Goal: Task Accomplishment & Management: Manage account settings

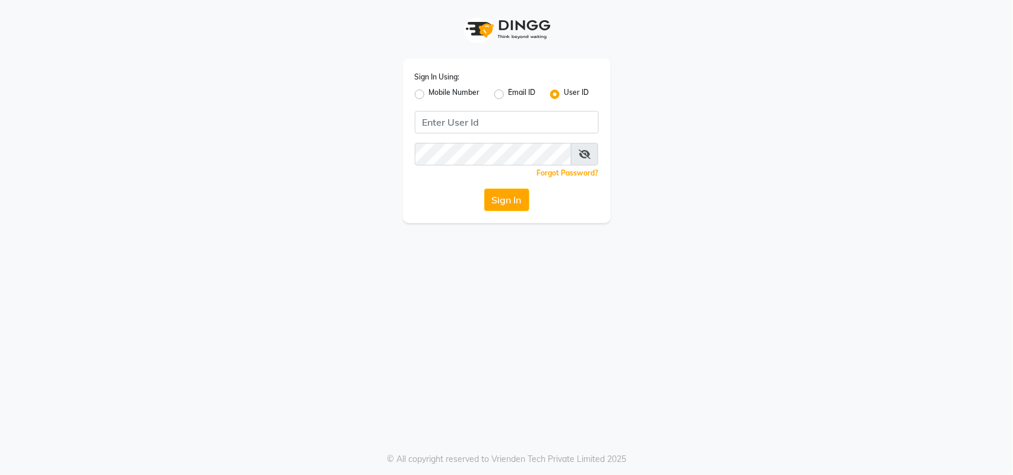
click at [429, 90] on label "Mobile Number" at bounding box center [454, 94] width 51 height 14
click at [429, 90] on input "Mobile Number" at bounding box center [433, 91] width 8 height 8
radio input "true"
radio input "false"
click at [485, 115] on input "Username" at bounding box center [527, 122] width 144 height 23
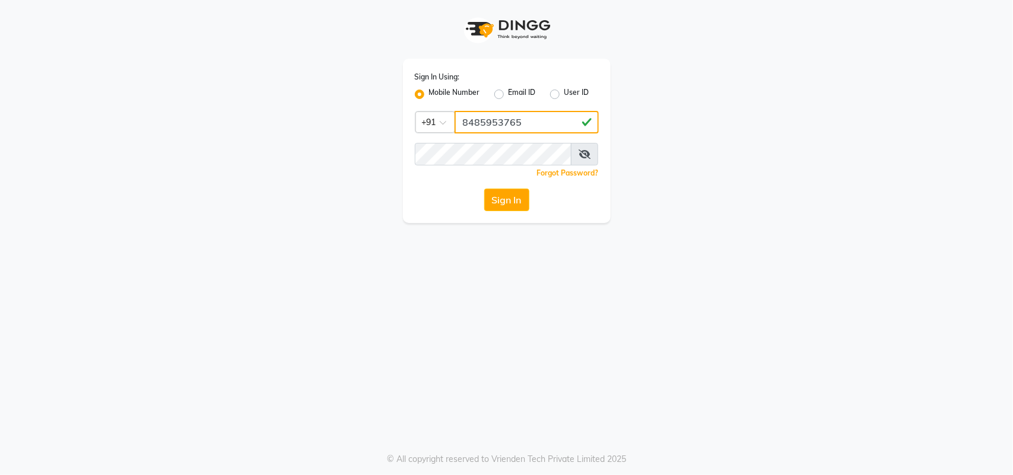
type input "8485953765"
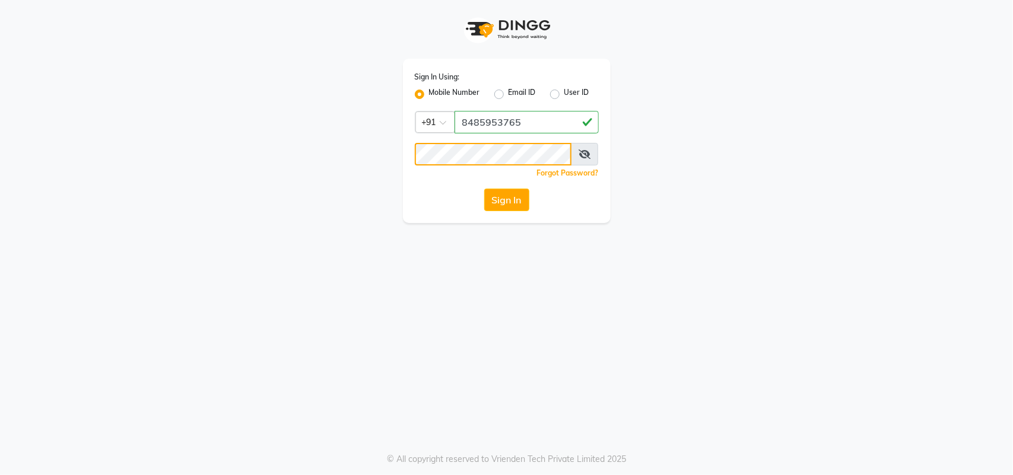
click at [484, 189] on button "Sign In" at bounding box center [506, 200] width 45 height 23
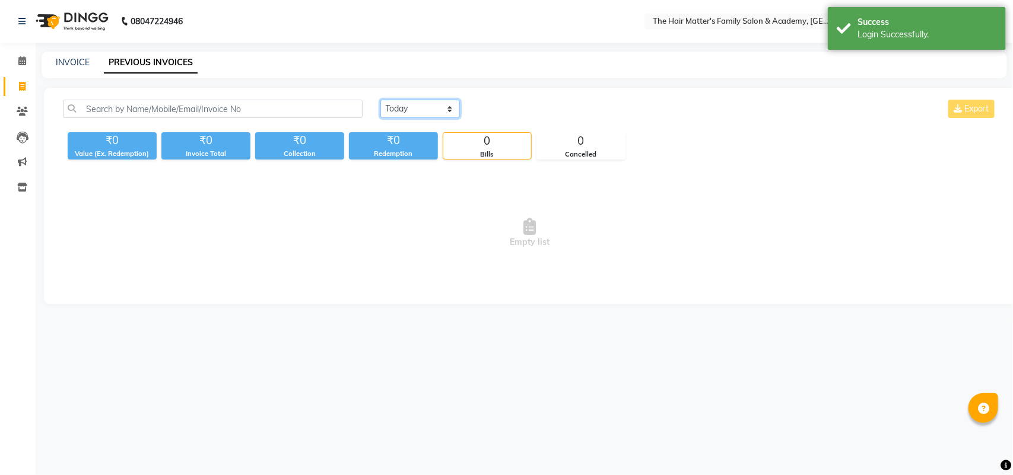
click at [401, 112] on select "[DATE] [DATE] Custom Range" at bounding box center [420, 109] width 80 height 18
click at [26, 59] on span at bounding box center [22, 62] width 21 height 14
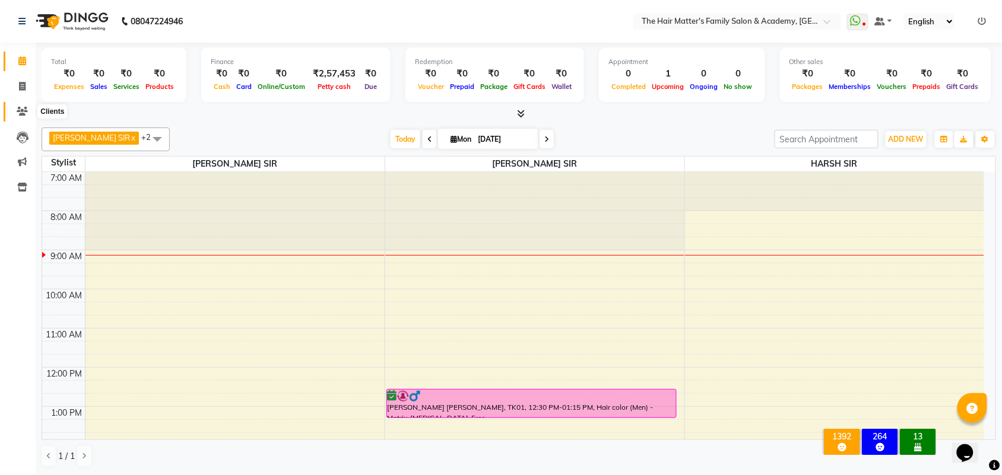
click at [15, 113] on span at bounding box center [22, 112] width 21 height 14
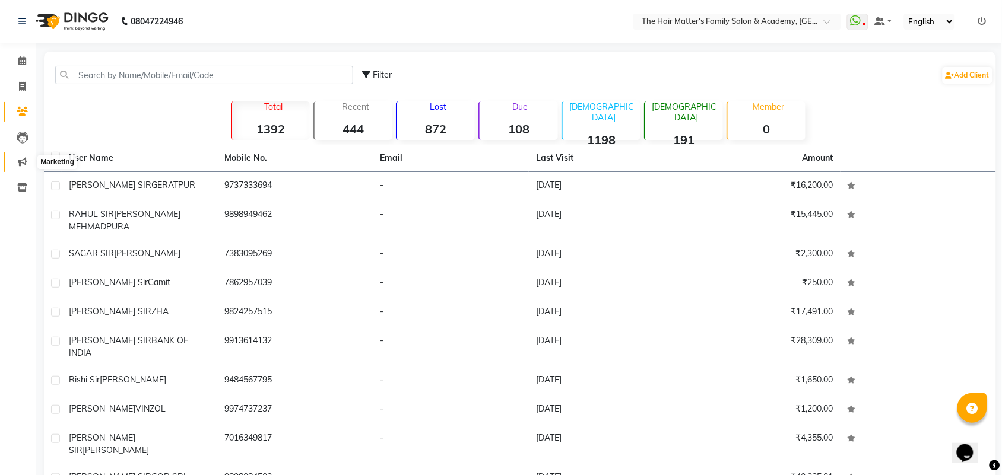
click at [21, 157] on icon at bounding box center [22, 161] width 9 height 9
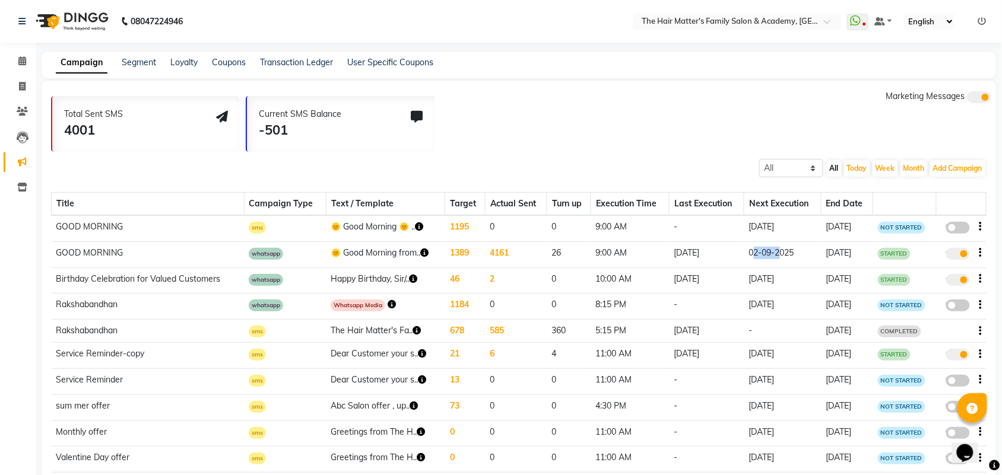
drag, startPoint x: 739, startPoint y: 261, endPoint x: 769, endPoint y: 262, distance: 29.7
click at [769, 262] on td "02-09-2025" at bounding box center [782, 255] width 77 height 26
click at [770, 261] on td "02-09-2025" at bounding box center [782, 255] width 77 height 26
click at [770, 260] on td "02-09-2025" at bounding box center [782, 255] width 77 height 26
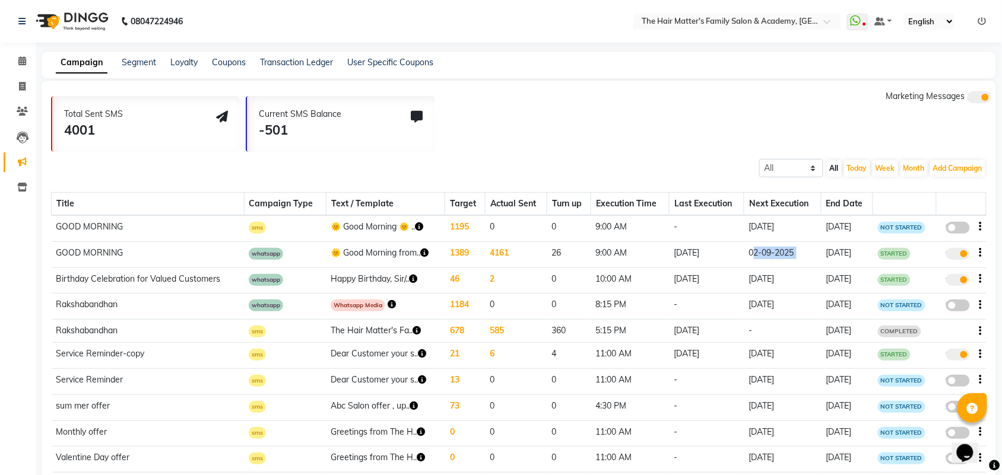
click at [777, 260] on td "02-09-2025" at bounding box center [782, 255] width 77 height 26
click at [856, 20] on icon at bounding box center [855, 21] width 11 height 12
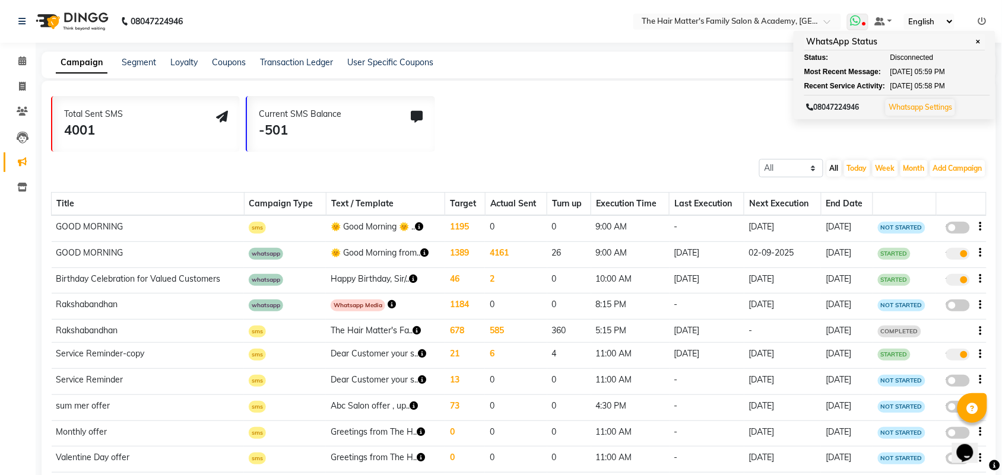
click at [856, 20] on icon at bounding box center [855, 21] width 11 height 12
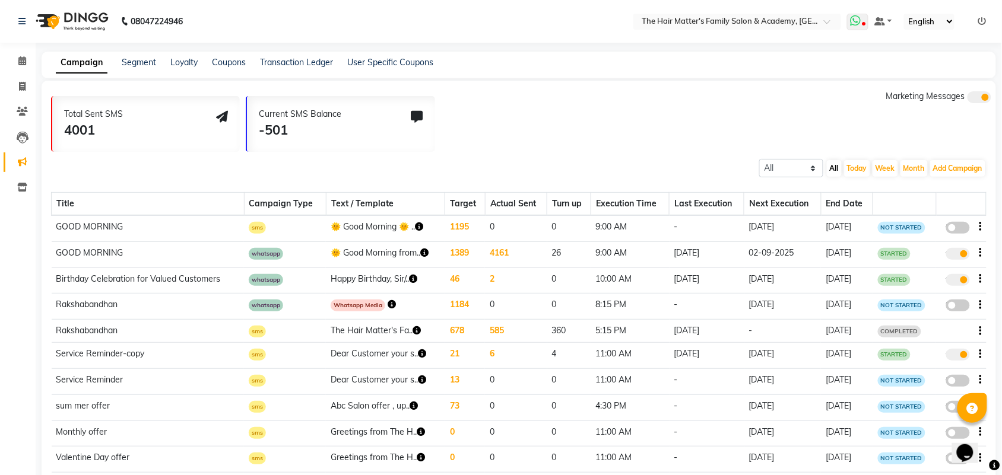
click at [856, 21] on icon at bounding box center [855, 21] width 11 height 12
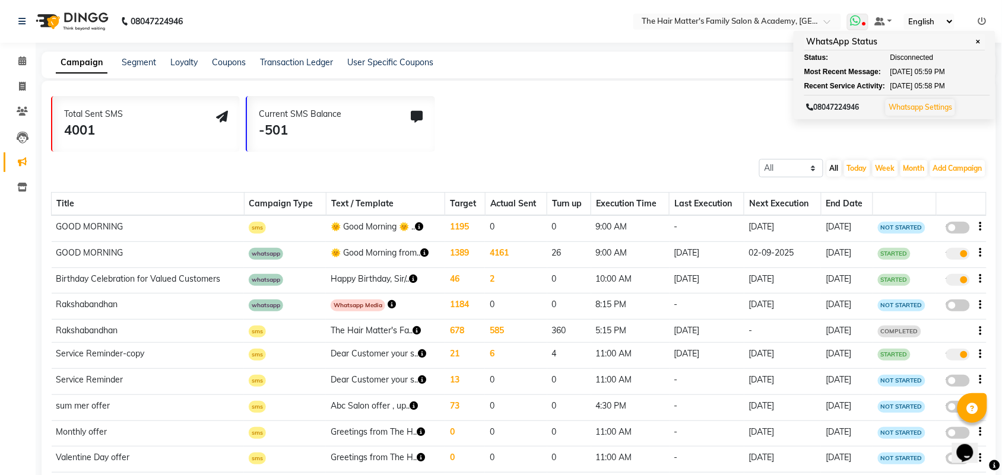
click at [977, 42] on span "✕" at bounding box center [978, 41] width 11 height 9
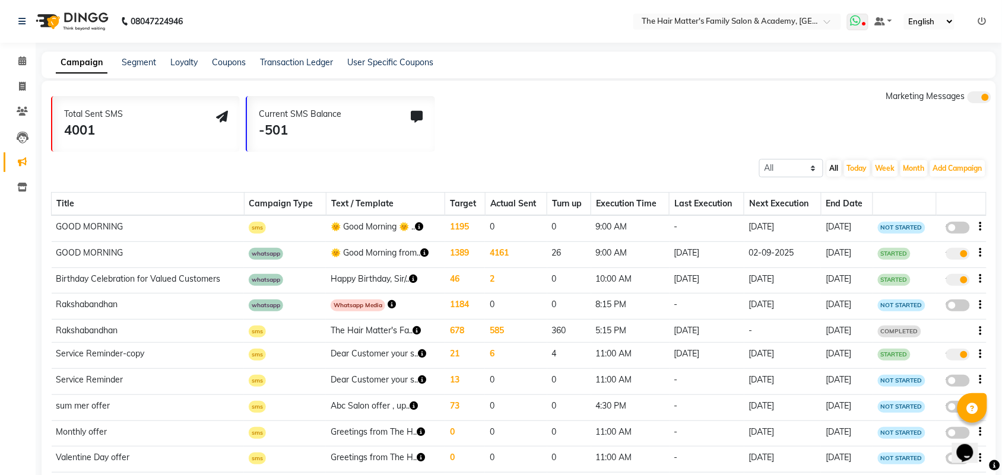
click at [859, 26] on icon at bounding box center [855, 21] width 11 height 12
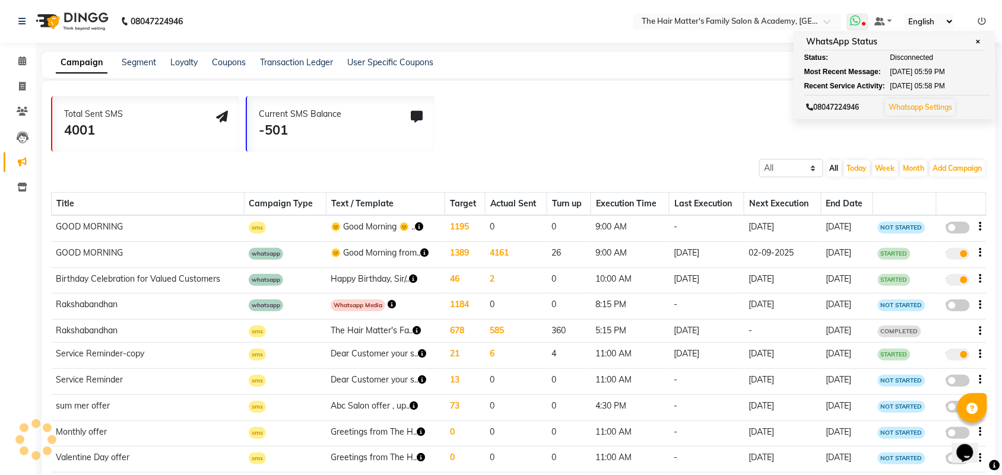
click at [859, 26] on icon at bounding box center [855, 21] width 11 height 12
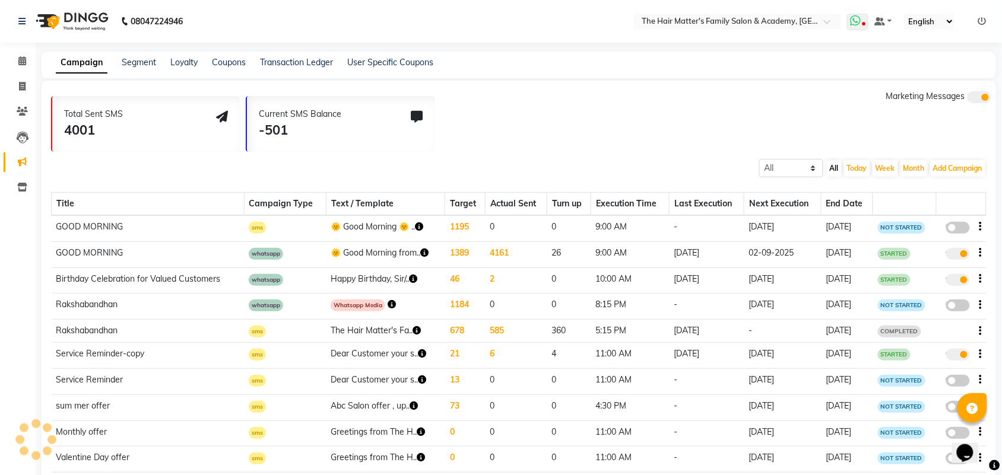
click at [860, 26] on icon at bounding box center [855, 21] width 11 height 12
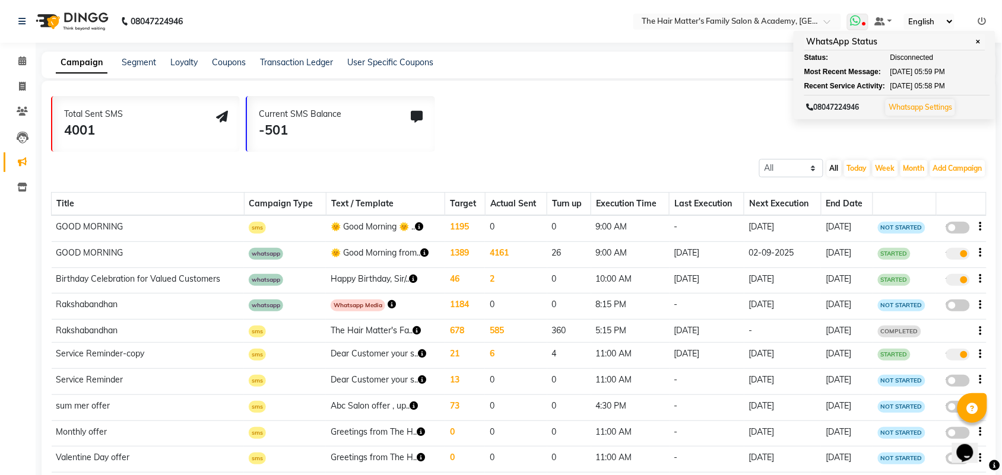
click at [914, 65] on ul "Status: Disconnected Most Recent Message: [DATE] 05:59 PM Recent Service Activi…" at bounding box center [894, 71] width 181 height 39
click at [945, 70] on span "05:59 PM" at bounding box center [929, 71] width 30 height 11
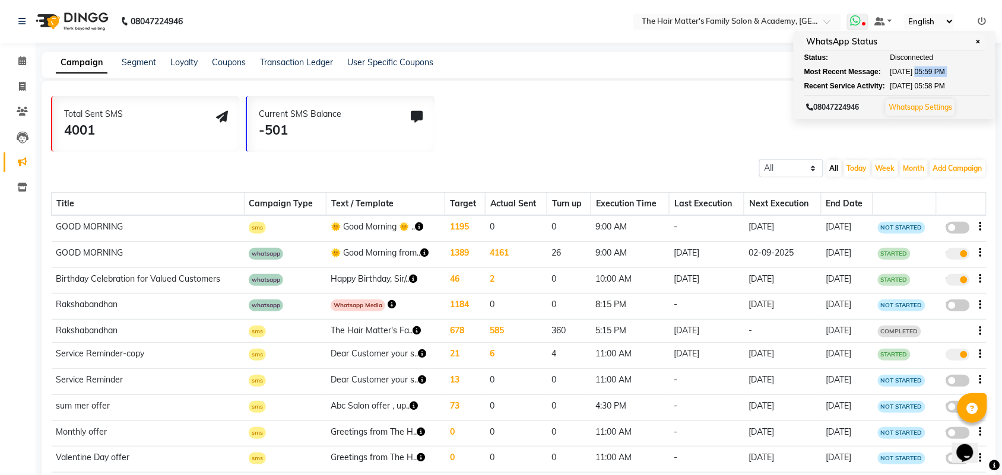
click at [945, 70] on span "05:59 PM" at bounding box center [929, 71] width 30 height 11
click at [984, 78] on ul "Status: Disconnected Most Recent Message: [DATE] 05:59 PM Recent Service Activi…" at bounding box center [894, 71] width 181 height 39
click at [742, 37] on nav "08047224946 Select Location × The Hair Matter's Family Salon & Academy, [GEOGRA…" at bounding box center [501, 21] width 1002 height 43
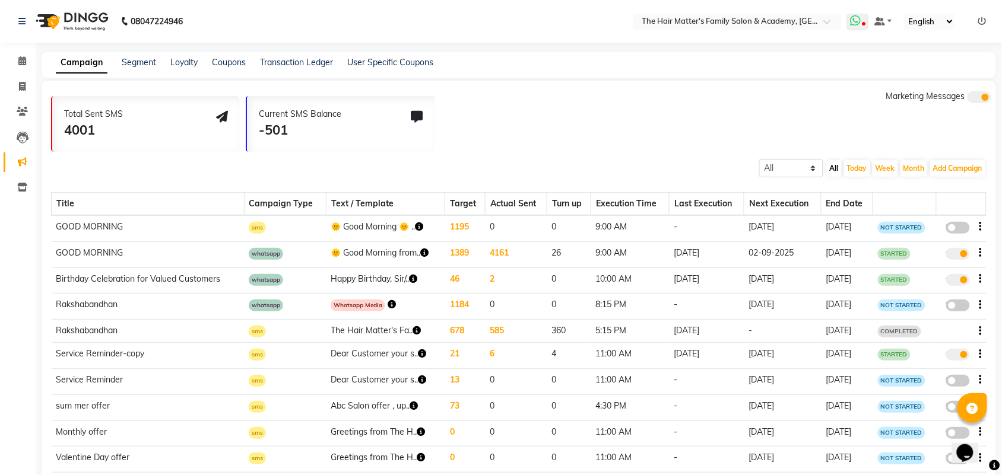
click at [853, 15] on icon at bounding box center [855, 21] width 11 height 12
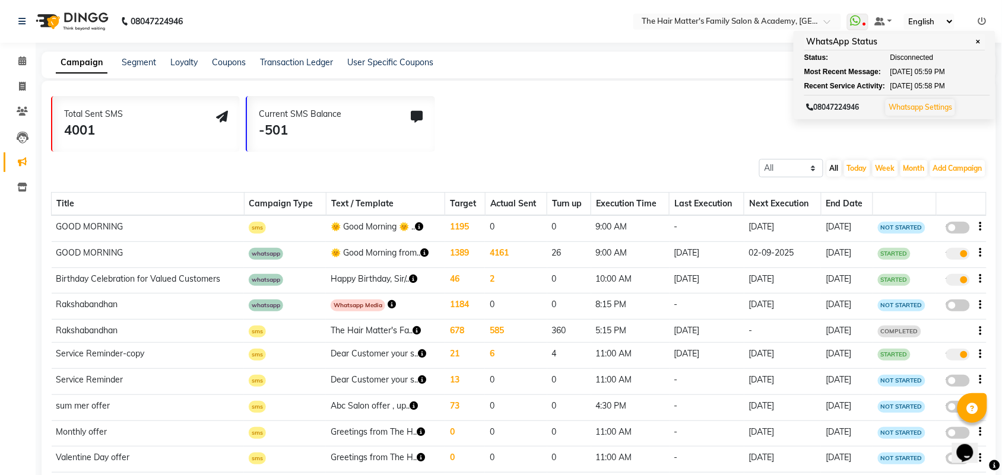
click at [532, 37] on nav "08047224946 Select Location × The Hair Matter's Family Salon & Academy, [GEOGRA…" at bounding box center [501, 21] width 1002 height 43
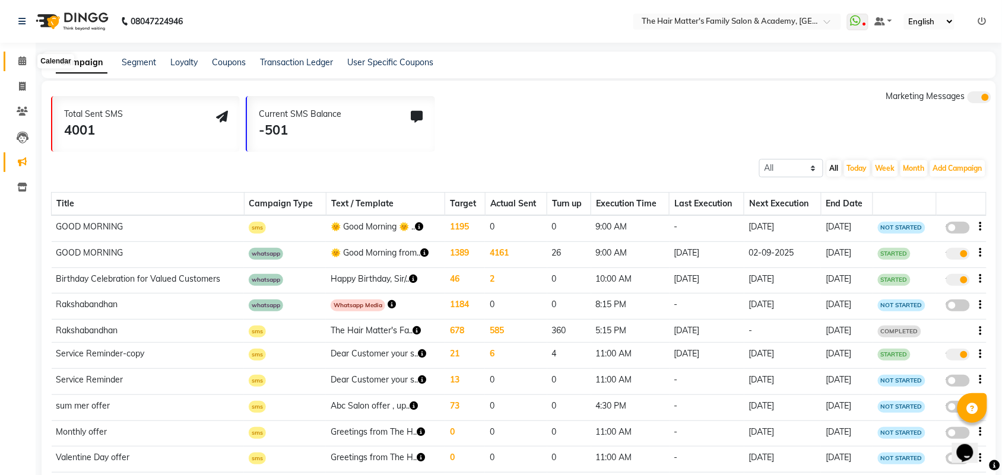
click at [27, 63] on span at bounding box center [22, 62] width 21 height 14
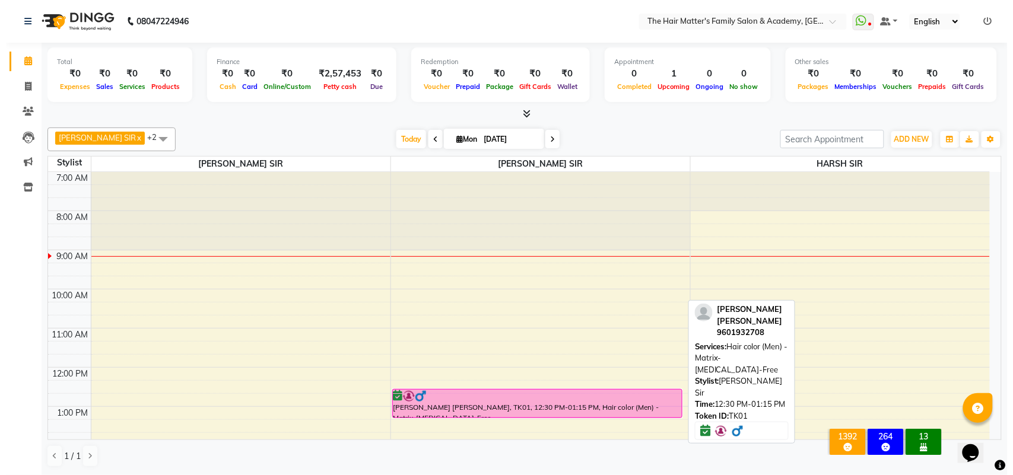
scroll to position [247, 0]
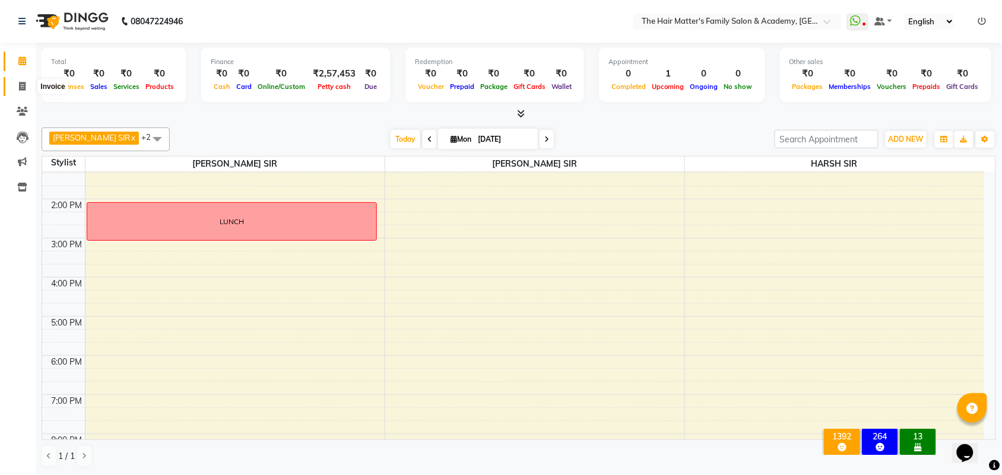
click at [20, 86] on icon at bounding box center [22, 86] width 7 height 9
select select "5980"
select select "service"
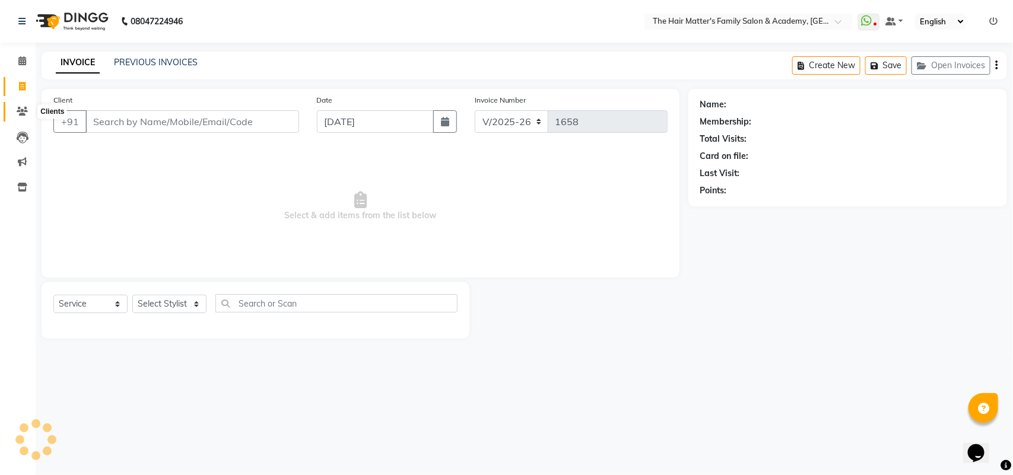
click at [23, 106] on span at bounding box center [22, 112] width 21 height 14
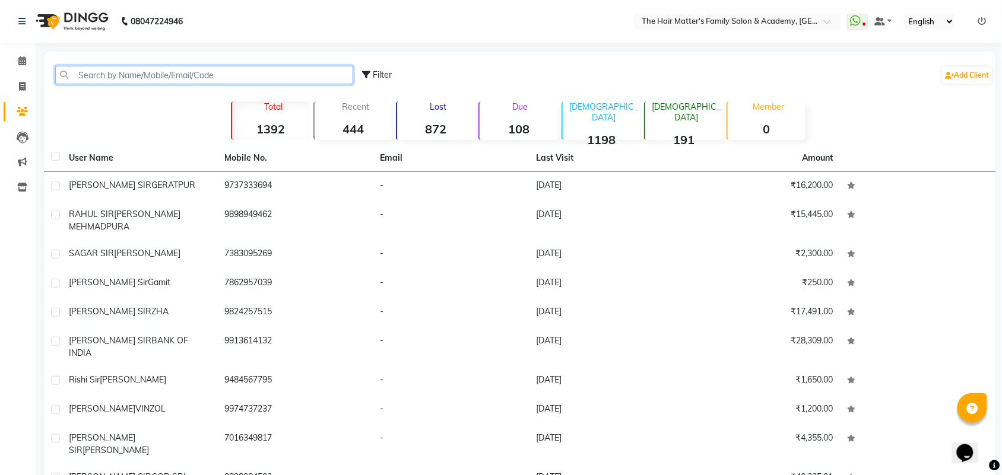
click at [134, 78] on input "text" at bounding box center [204, 75] width 298 height 18
paste input "79 7417 1754"
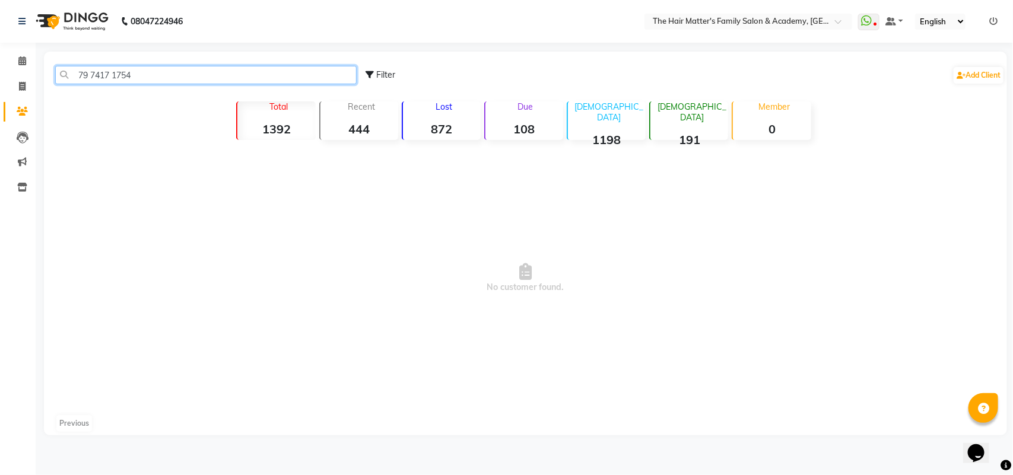
click at [113, 76] on input "79 7417 1754" at bounding box center [205, 75] width 301 height 18
click at [96, 73] on input "79 74171754" at bounding box center [205, 75] width 301 height 18
drag, startPoint x: 89, startPoint y: 81, endPoint x: 96, endPoint y: 83, distance: 6.9
click at [92, 81] on input "79 74171754" at bounding box center [205, 75] width 301 height 18
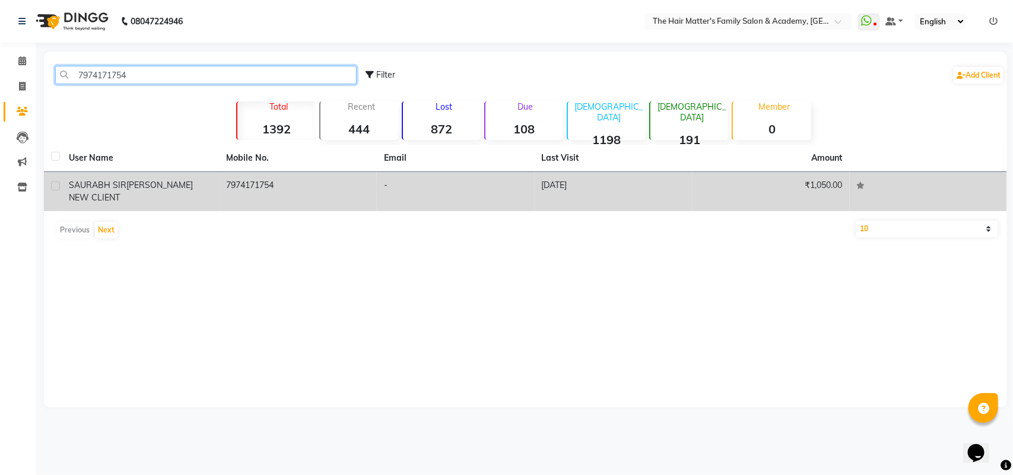
type input "7974171754"
drag, startPoint x: 198, startPoint y: 183, endPoint x: 214, endPoint y: 190, distance: 17.8
click at [193, 184] on span "[PERSON_NAME] NEW CLIENT" at bounding box center [131, 191] width 124 height 23
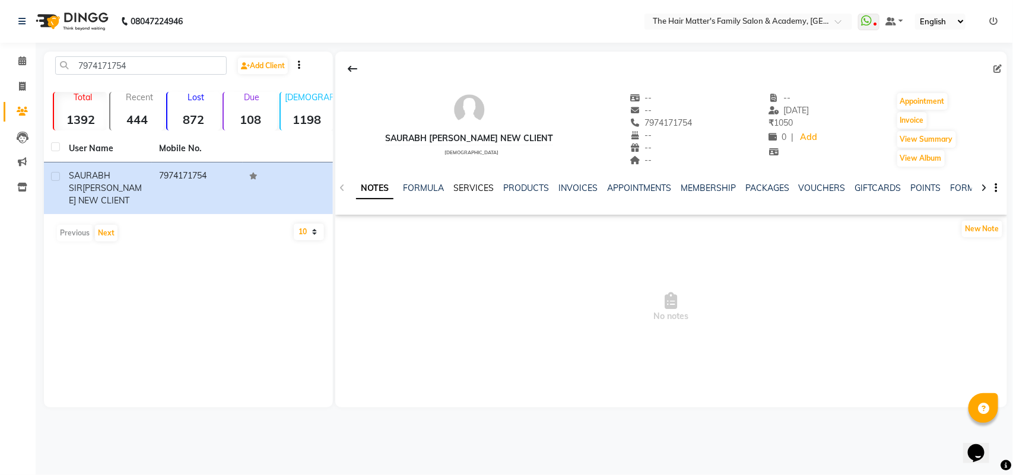
click at [488, 188] on link "SERVICES" at bounding box center [473, 188] width 40 height 11
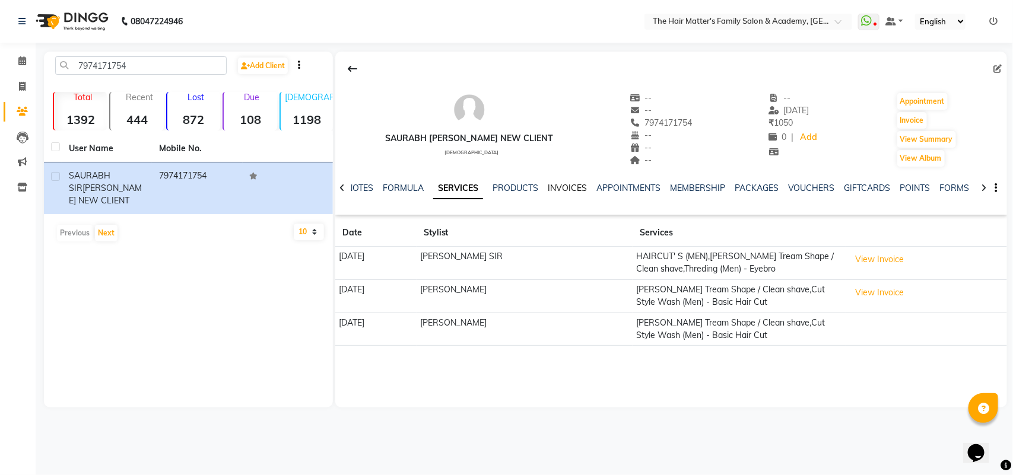
click at [583, 191] on link "INVOICES" at bounding box center [567, 188] width 39 height 11
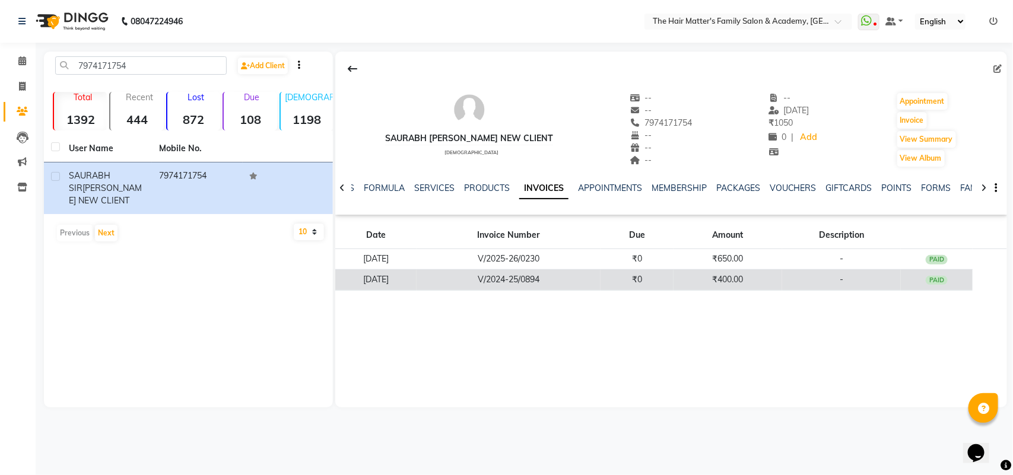
click at [601, 280] on td "V/2024-25/0894" at bounding box center [509, 279] width 184 height 21
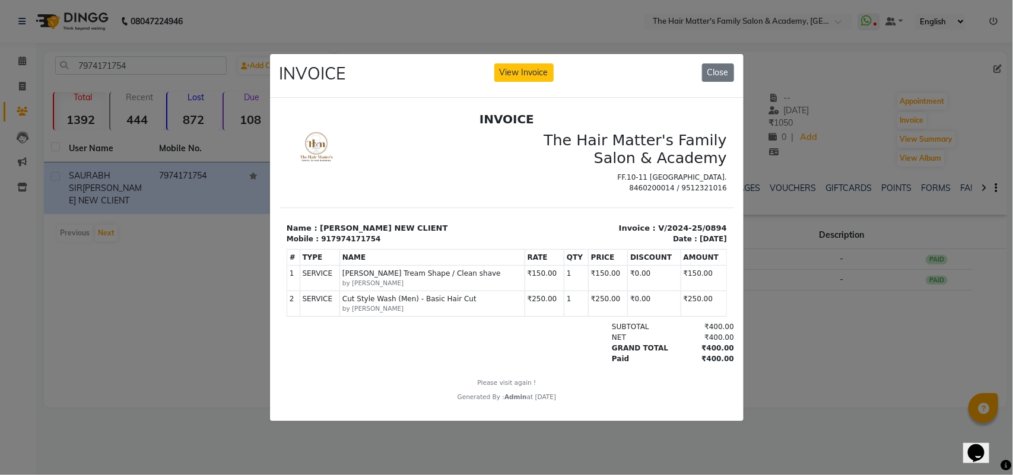
scroll to position [9, 0]
drag, startPoint x: 682, startPoint y: 244, endPoint x: 713, endPoint y: 243, distance: 30.9
click at [713, 243] on html "INVOICE The Hair Matter's Family Salon & Academy FF.10-11 [GEOGRAPHIC_DATA]. 84…" at bounding box center [506, 256] width 455 height 299
click at [798, 249] on ngb-modal-window "INVOICE View Invoice Close" at bounding box center [506, 237] width 1013 height 475
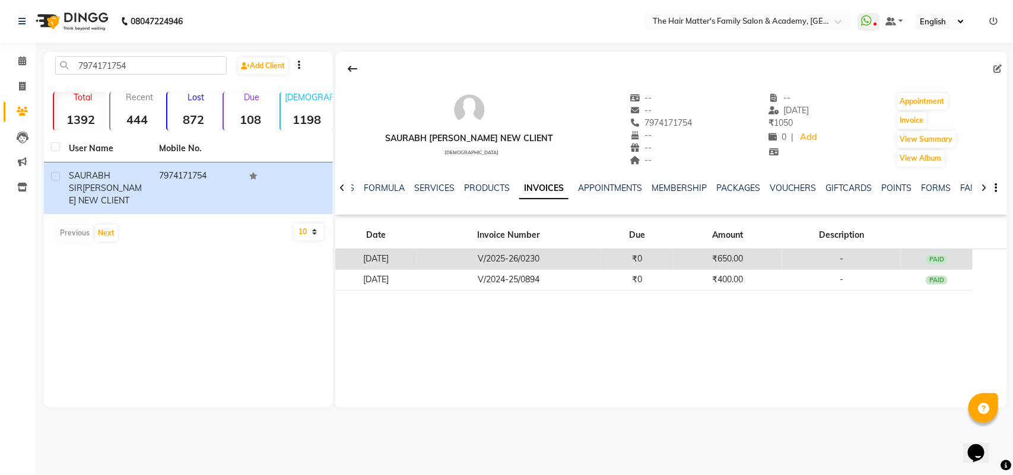
click at [752, 259] on td "₹650.00" at bounding box center [728, 259] width 109 height 21
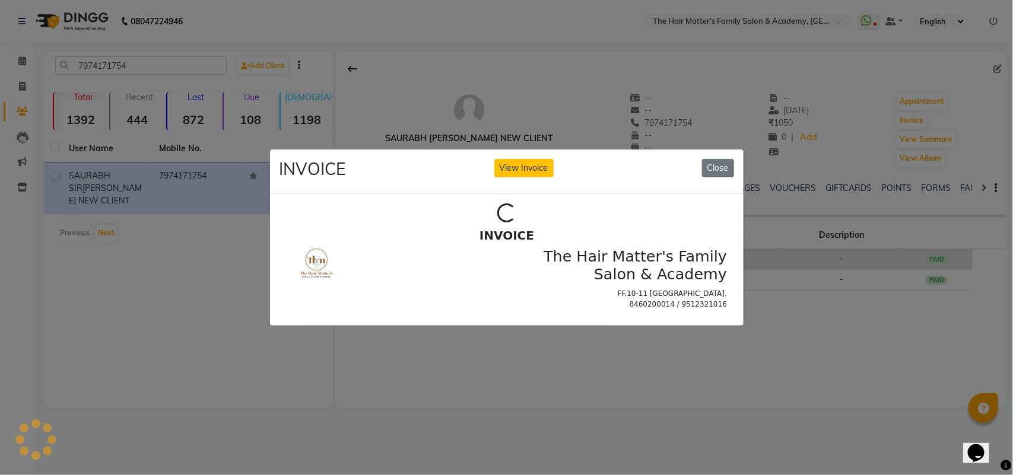
scroll to position [0, 0]
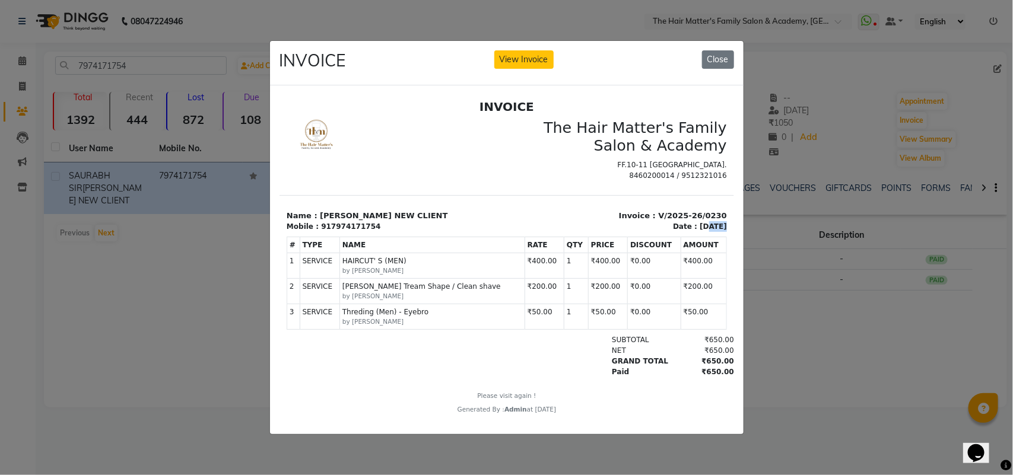
drag, startPoint x: 667, startPoint y: 236, endPoint x: 707, endPoint y: 242, distance: 40.3
click at [707, 242] on div "INVOICE The Hair Matter's Family Salon & Academy FF.10-11 [GEOGRAPHIC_DATA]. 84…" at bounding box center [506, 256] width 455 height 315
click at [703, 231] on div "[DATE]" at bounding box center [712, 226] width 27 height 11
click at [761, 239] on ngb-modal-window "INVOICE View Invoice Close" at bounding box center [506, 237] width 1013 height 475
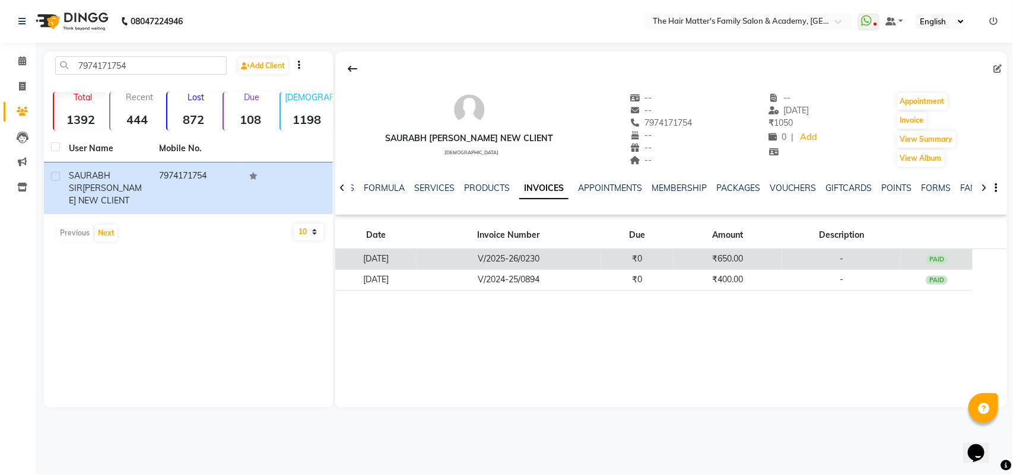
click at [665, 259] on td "₹0" at bounding box center [637, 259] width 73 height 21
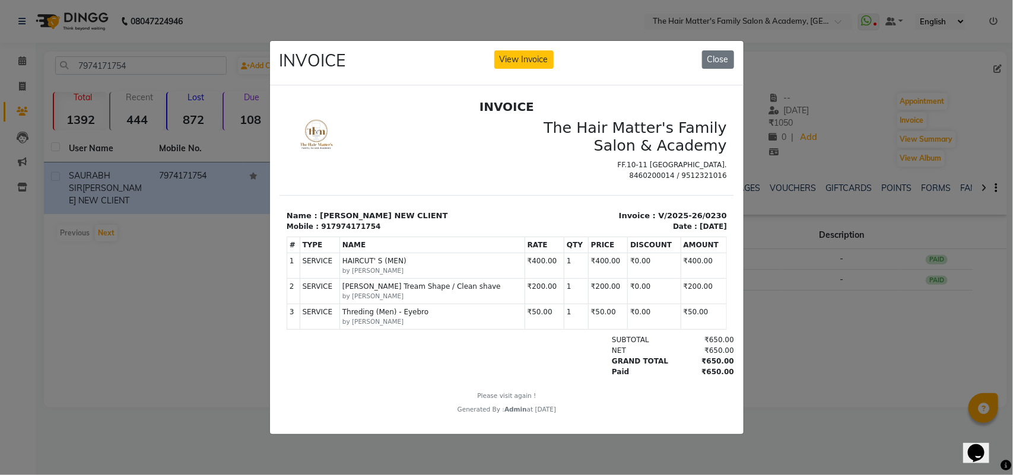
click at [387, 275] on small "by [PERSON_NAME]" at bounding box center [432, 270] width 180 height 9
click at [401, 315] on td "SERVICE Threding (Men) - Eyebro by [PERSON_NAME]" at bounding box center [431, 316] width 185 height 26
drag, startPoint x: 401, startPoint y: 315, endPoint x: 404, endPoint y: 320, distance: 6.6
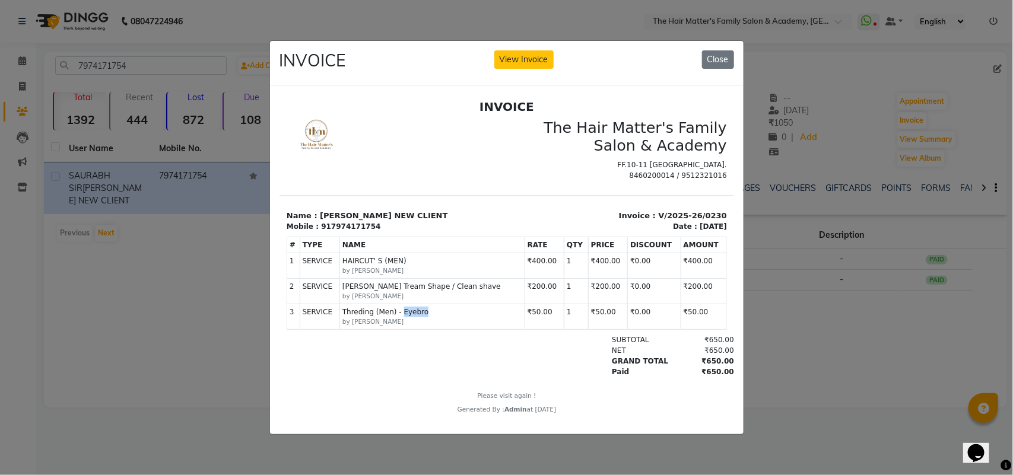
click at [404, 317] on td "SERVICE Threding (Men) - Eyebro by [PERSON_NAME]" at bounding box center [431, 316] width 185 height 26
click at [405, 317] on span "Threding (Men) - Eyebro" at bounding box center [432, 311] width 180 height 11
click at [395, 317] on span "Threding (Men) - Eyebro" at bounding box center [432, 311] width 180 height 11
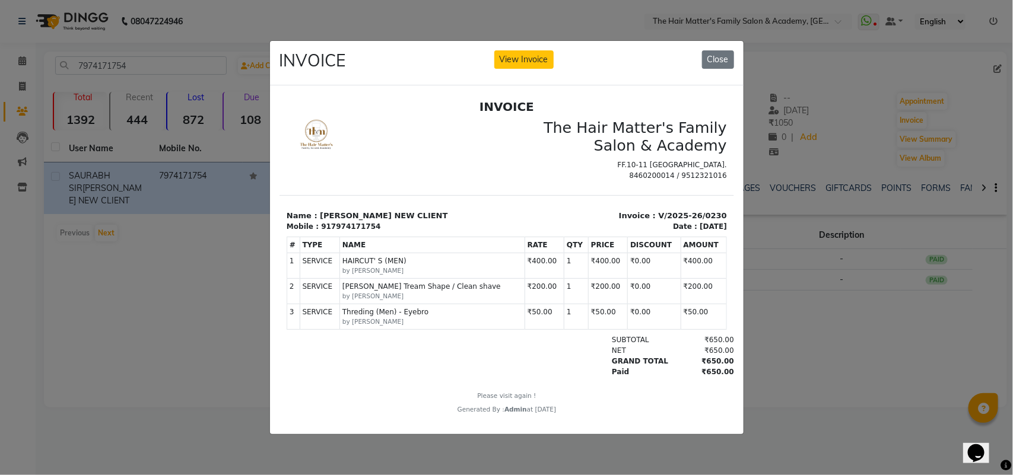
click at [416, 326] on small "by [PERSON_NAME]" at bounding box center [432, 321] width 180 height 9
click at [418, 326] on small "by [PERSON_NAME]" at bounding box center [432, 321] width 180 height 9
click at [427, 326] on small "by [PERSON_NAME]" at bounding box center [432, 321] width 180 height 9
click at [363, 266] on span "HAIRCUT' S (MEN)" at bounding box center [432, 260] width 180 height 11
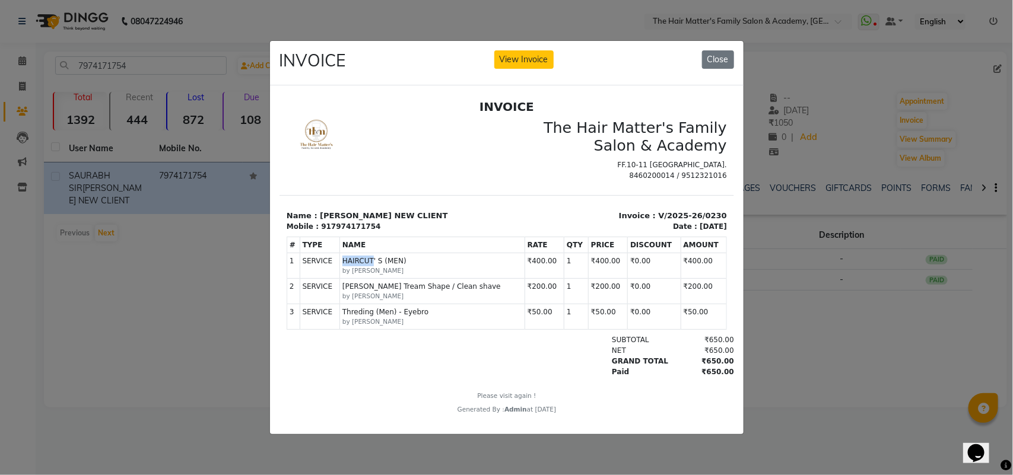
click at [364, 266] on span "HAIRCUT' S (MEN)" at bounding box center [432, 260] width 180 height 11
click at [365, 266] on span "HAIRCUT' S (MEN)" at bounding box center [432, 260] width 180 height 11
click at [406, 278] on td "SERVICE HAIRCUT' S (MEN) by [PERSON_NAME]" at bounding box center [431, 266] width 185 height 26
click at [407, 288] on td "SERVICE [PERSON_NAME] Tream Shape / Clean shave by [PERSON_NAME]" at bounding box center [431, 291] width 185 height 26
click at [408, 290] on td "SERVICE [PERSON_NAME] Tream Shape / Clean shave by [PERSON_NAME]" at bounding box center [431, 291] width 185 height 26
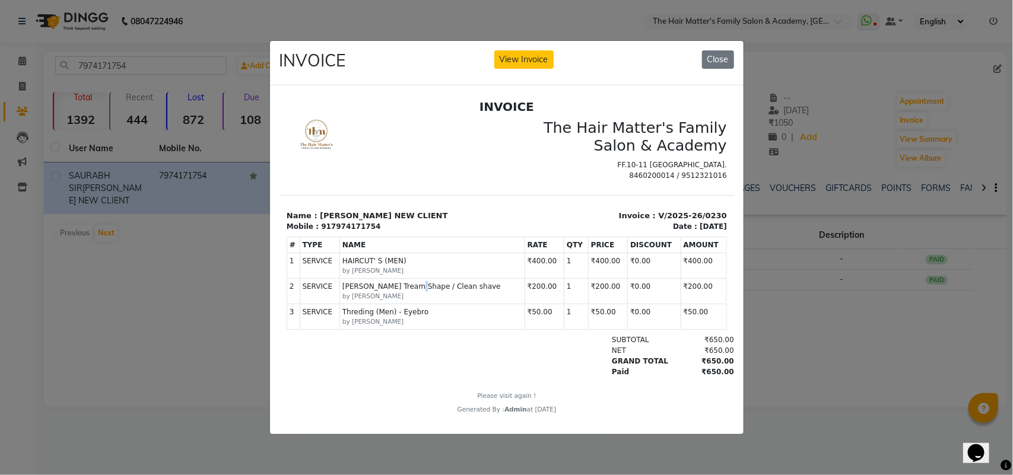
click at [408, 290] on td "SERVICE [PERSON_NAME] Tream Shape / Clean shave by [PERSON_NAME]" at bounding box center [431, 291] width 185 height 26
click at [415, 291] on span "[PERSON_NAME] Tream Shape / Clean shave" at bounding box center [432, 286] width 180 height 11
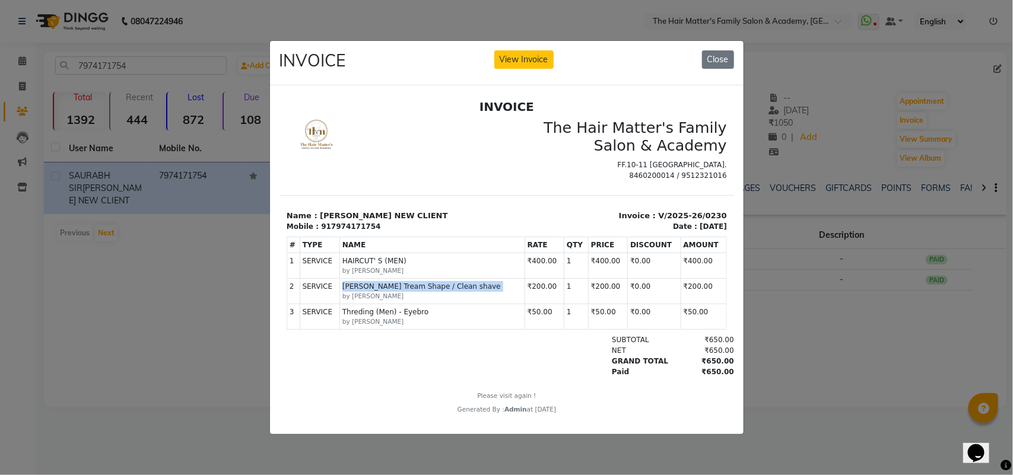
click at [415, 291] on span "[PERSON_NAME] Tream Shape / Clean shave" at bounding box center [432, 286] width 180 height 11
click at [719, 62] on button "Close" at bounding box center [718, 59] width 32 height 18
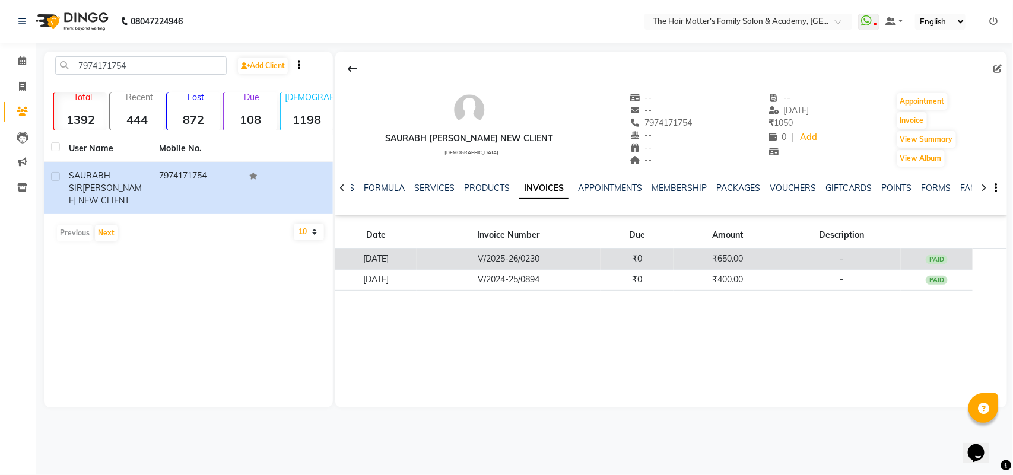
click at [749, 255] on td "₹650.00" at bounding box center [728, 259] width 109 height 21
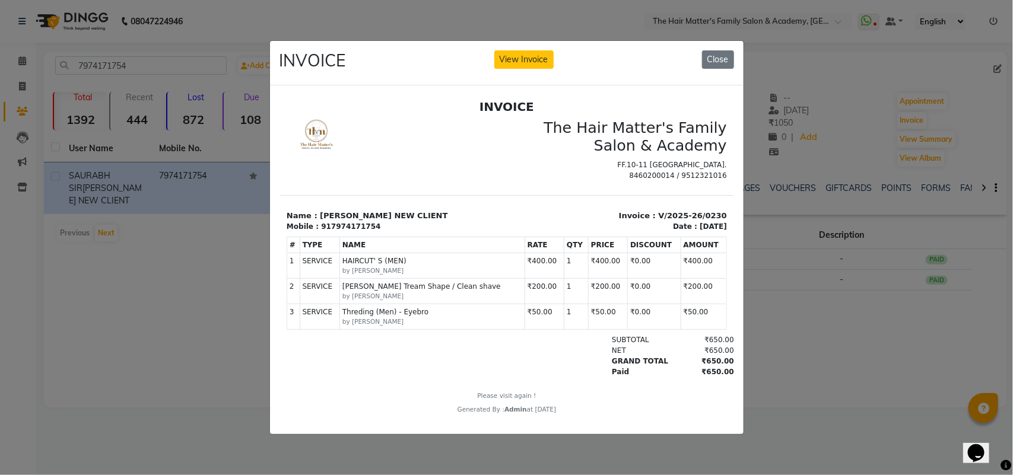
click at [815, 242] on ngb-modal-window "INVOICE View Invoice Close" at bounding box center [506, 237] width 1013 height 475
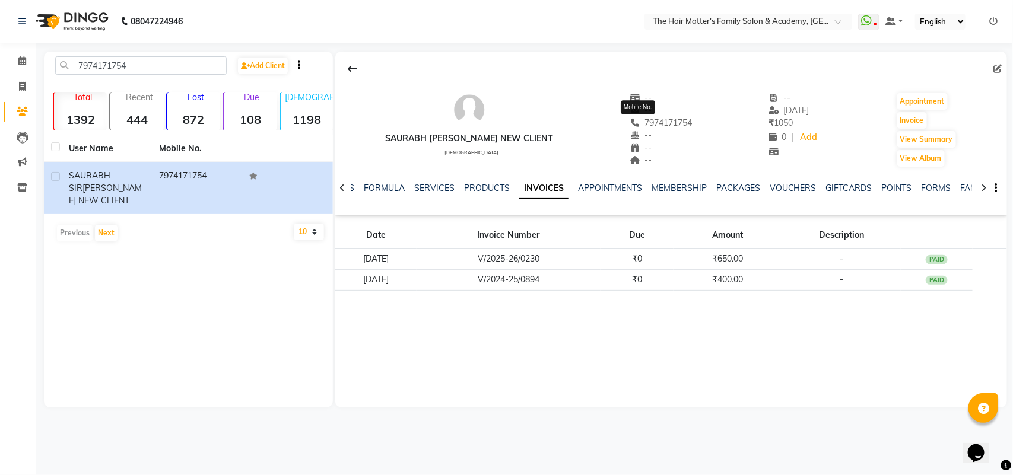
click at [630, 125] on span "7974171754" at bounding box center [661, 122] width 63 height 11
click at [677, 134] on div "SAURABH [PERSON_NAME] NEW CLIENT [DEMOGRAPHIC_DATA] -- -- 7974171754 -- -- -- -…" at bounding box center [671, 124] width 672 height 88
click at [12, 58] on span at bounding box center [22, 62] width 21 height 14
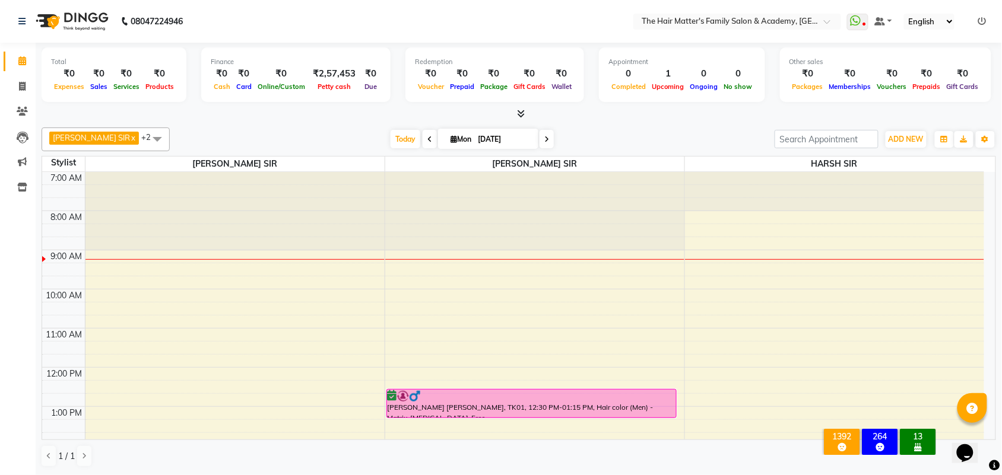
click at [539, 134] on div "[DATE] [DATE]" at bounding box center [472, 140] width 166 height 18
click at [539, 135] on span at bounding box center [546, 139] width 14 height 18
type input "02-09-2025"
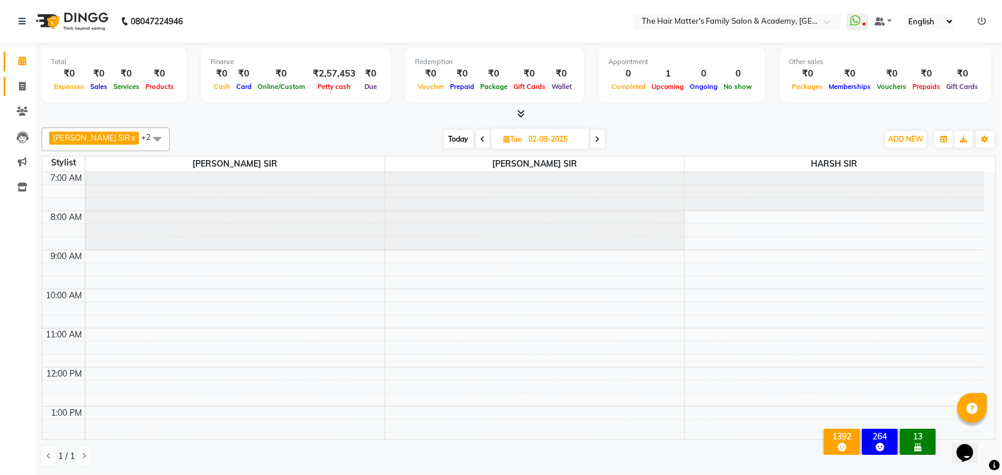
click at [7, 93] on link "Invoice" at bounding box center [18, 87] width 28 height 20
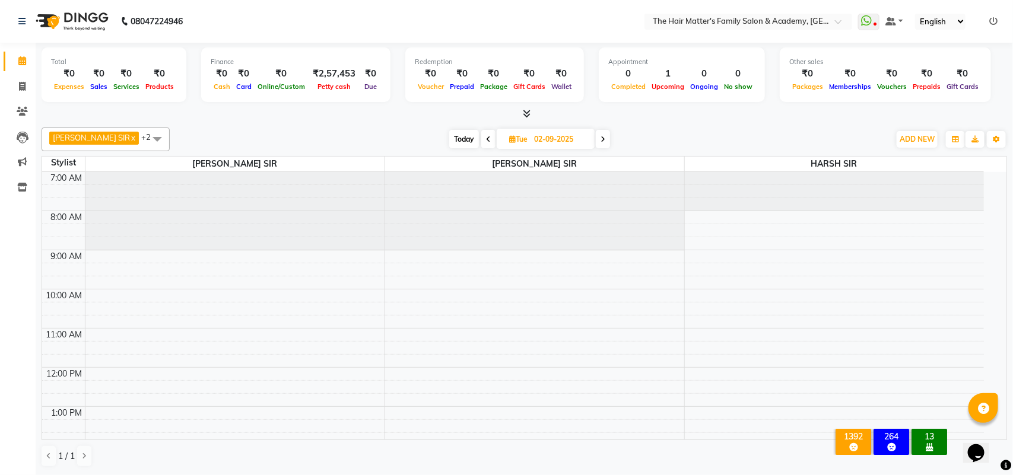
select select "service"
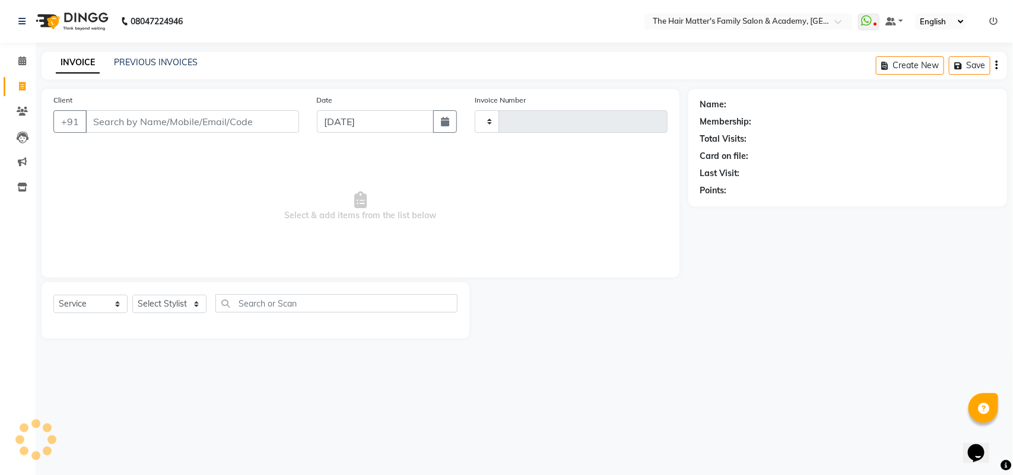
type input "1658"
select select "5980"
click at [170, 66] on link "PREVIOUS INVOICES" at bounding box center [156, 62] width 84 height 11
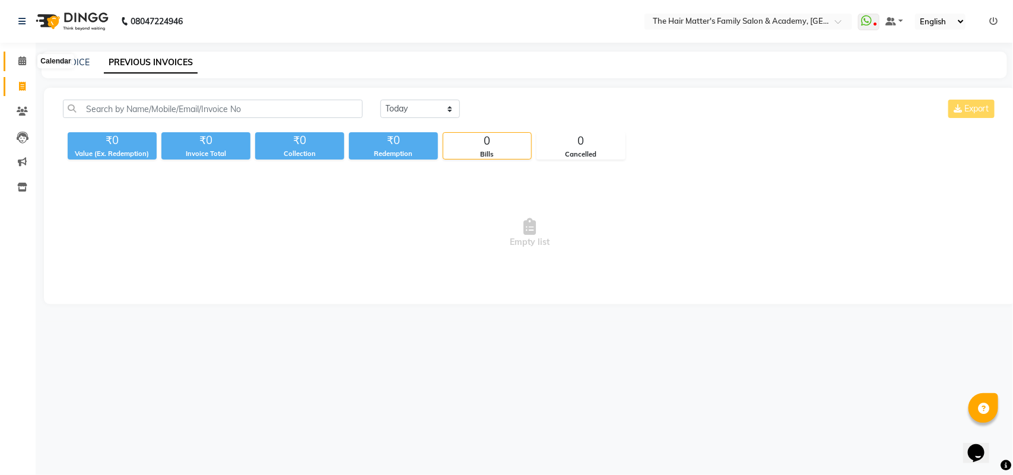
click at [28, 62] on span at bounding box center [22, 62] width 21 height 14
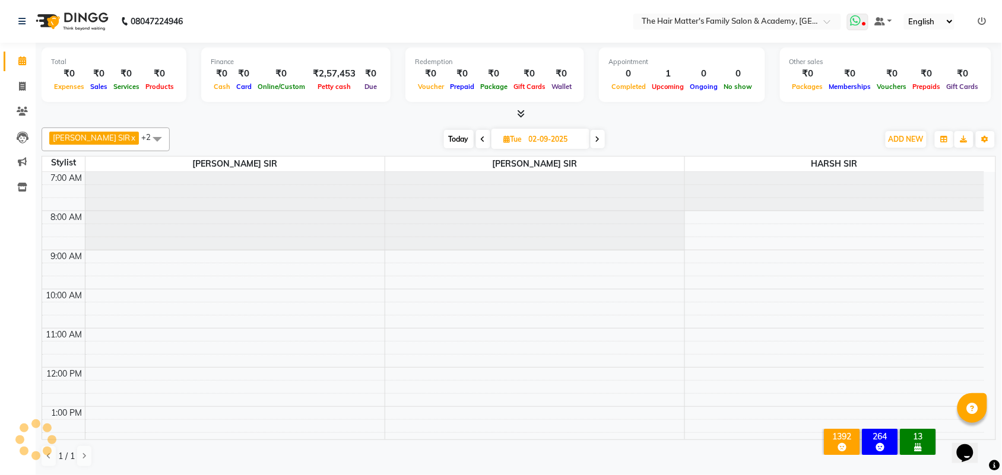
click at [858, 15] on icon at bounding box center [855, 21] width 11 height 12
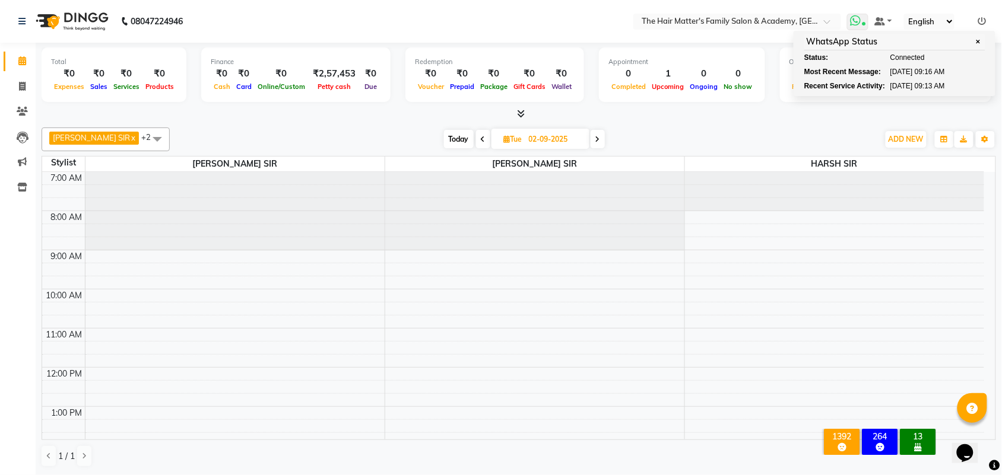
click at [980, 37] on span "✕" at bounding box center [978, 41] width 11 height 9
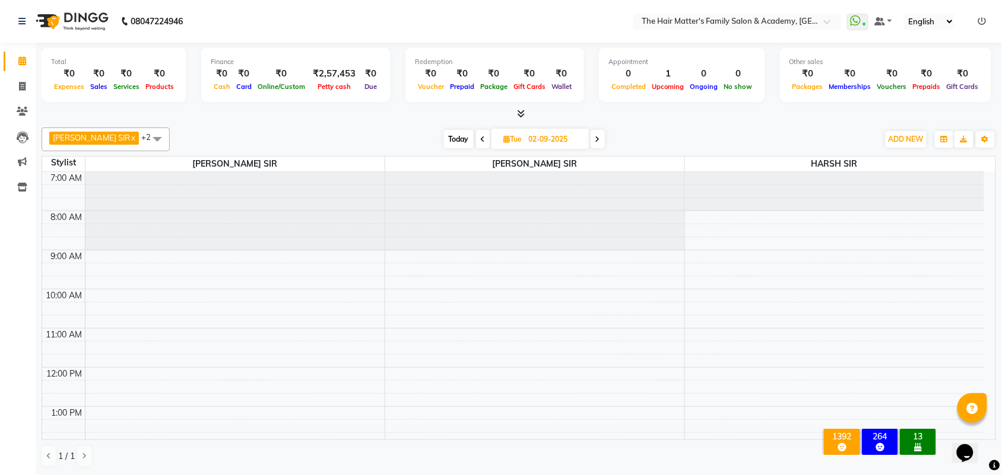
click at [986, 23] on icon at bounding box center [982, 21] width 8 height 8
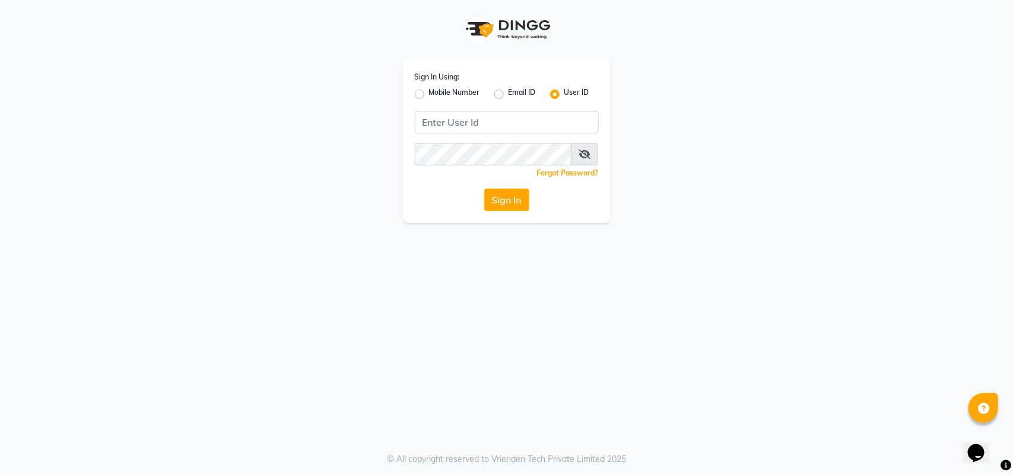
click at [429, 93] on label "Mobile Number" at bounding box center [454, 94] width 51 height 14
click at [429, 93] on input "Mobile Number" at bounding box center [433, 91] width 8 height 8
radio input "true"
radio input "false"
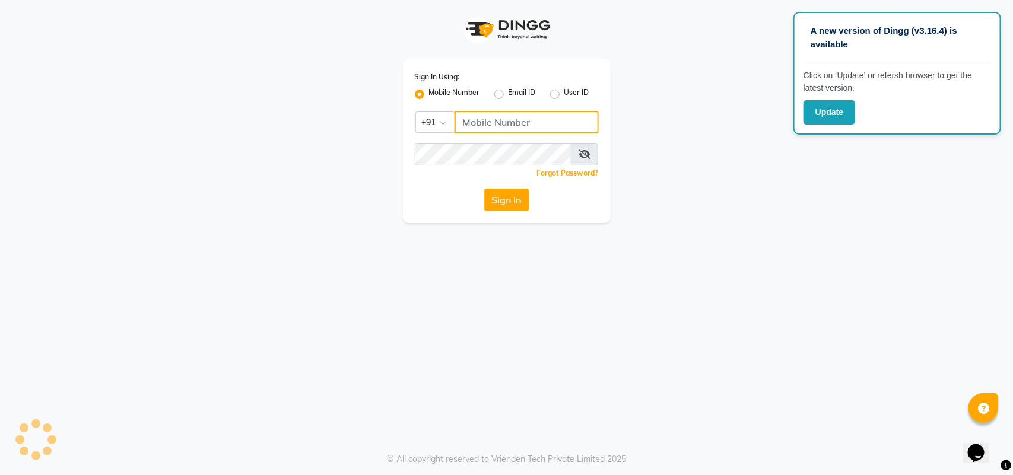
click at [478, 126] on input "Username" at bounding box center [527, 122] width 144 height 23
paste input "9375861026"
type input "9375861026"
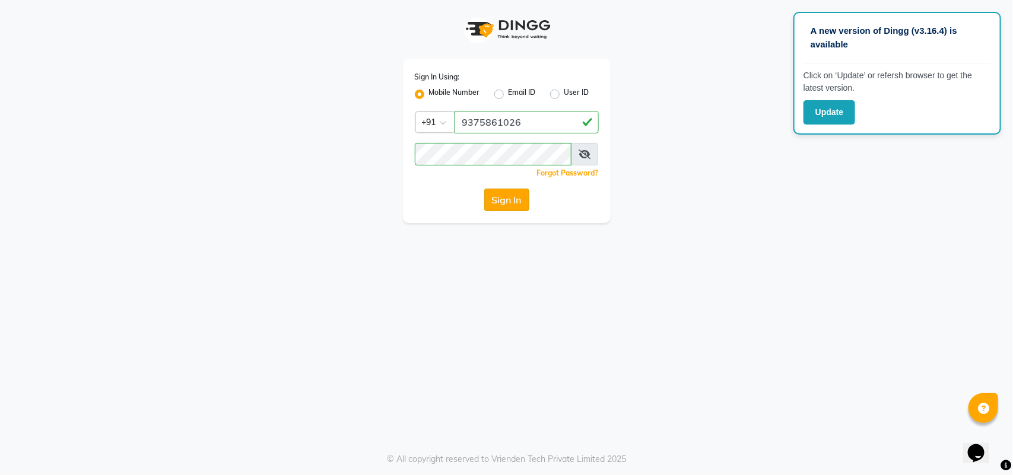
click at [500, 211] on button "Sign In" at bounding box center [506, 200] width 45 height 23
